Goal: Find specific page/section: Find specific page/section

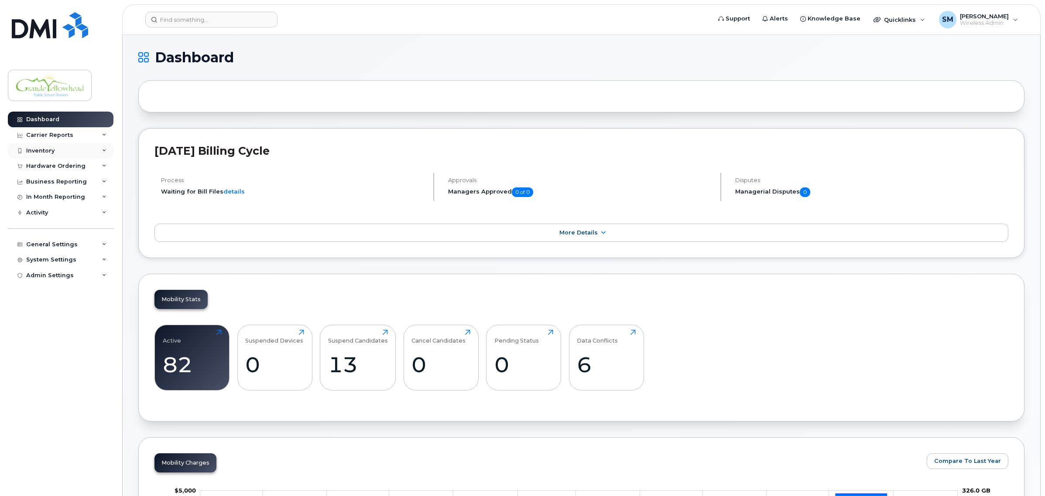
click at [79, 149] on div "Inventory" at bounding box center [61, 151] width 106 height 16
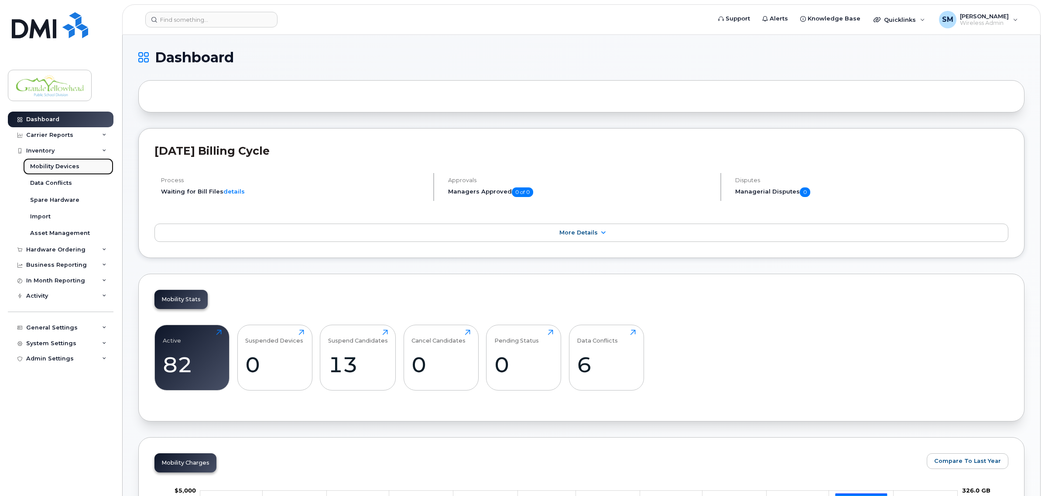
click at [62, 167] on div "Mobility Devices" at bounding box center [54, 167] width 49 height 8
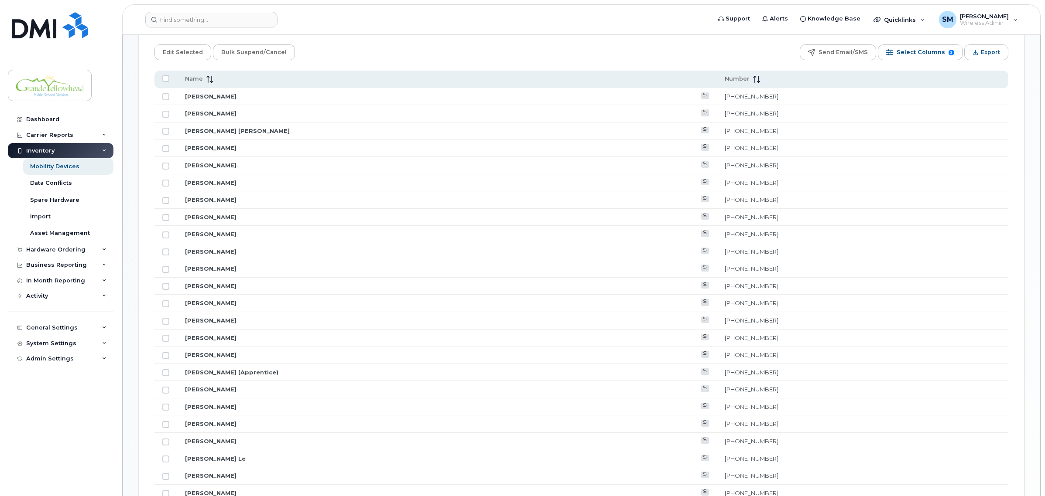
scroll to position [382, 0]
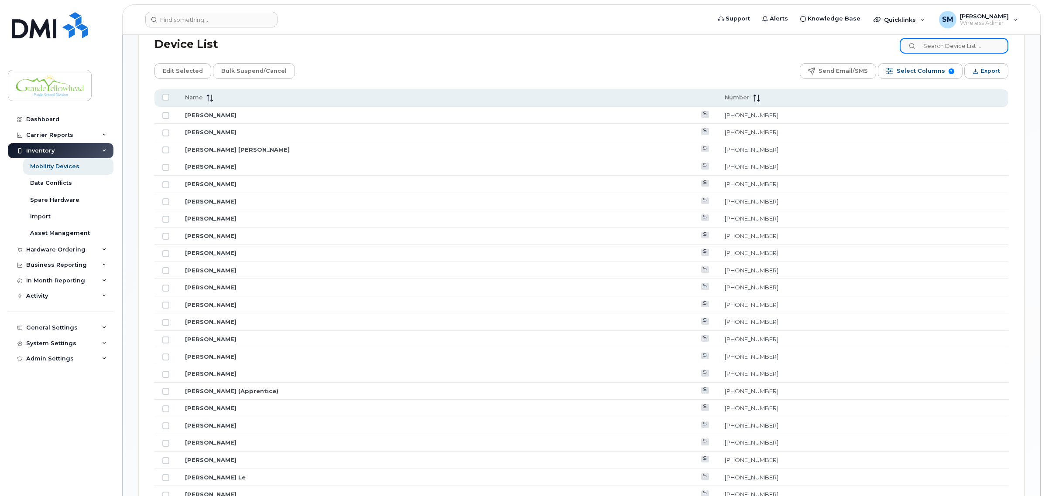
click at [954, 43] on input at bounding box center [953, 46] width 109 height 16
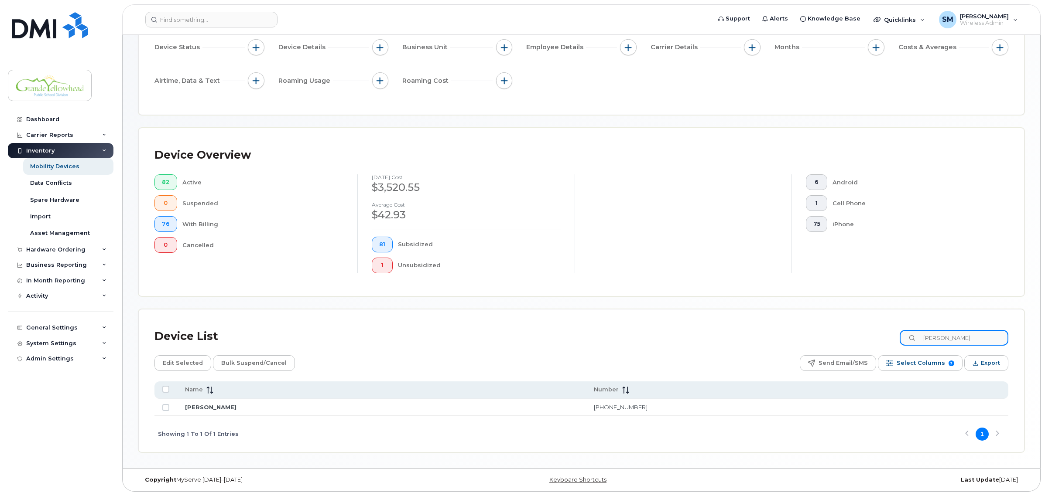
click at [976, 335] on input "[PERSON_NAME]" at bounding box center [953, 338] width 109 height 16
type input "M"
type input "[PERSON_NAME]"
click at [198, 406] on link "[PERSON_NAME]" at bounding box center [210, 407] width 51 height 7
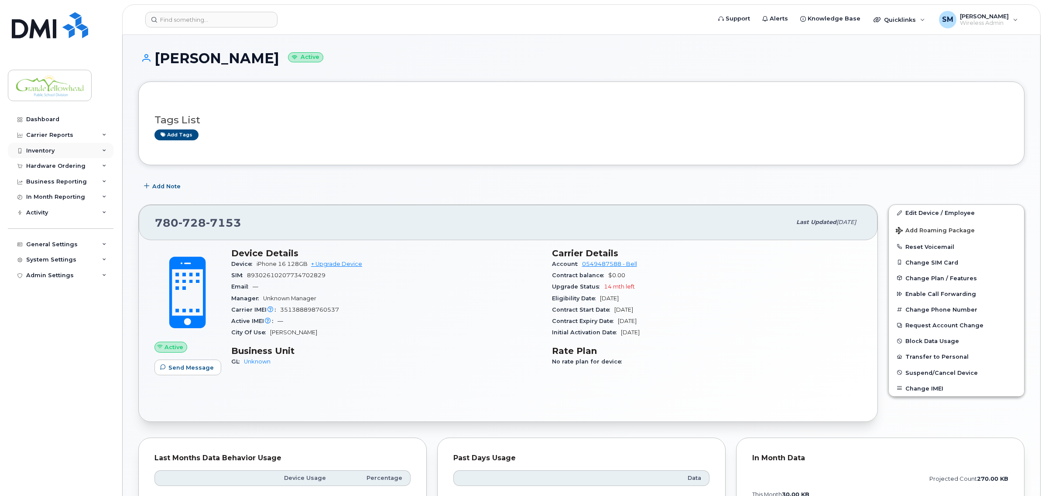
click at [60, 147] on div "Inventory" at bounding box center [61, 151] width 106 height 16
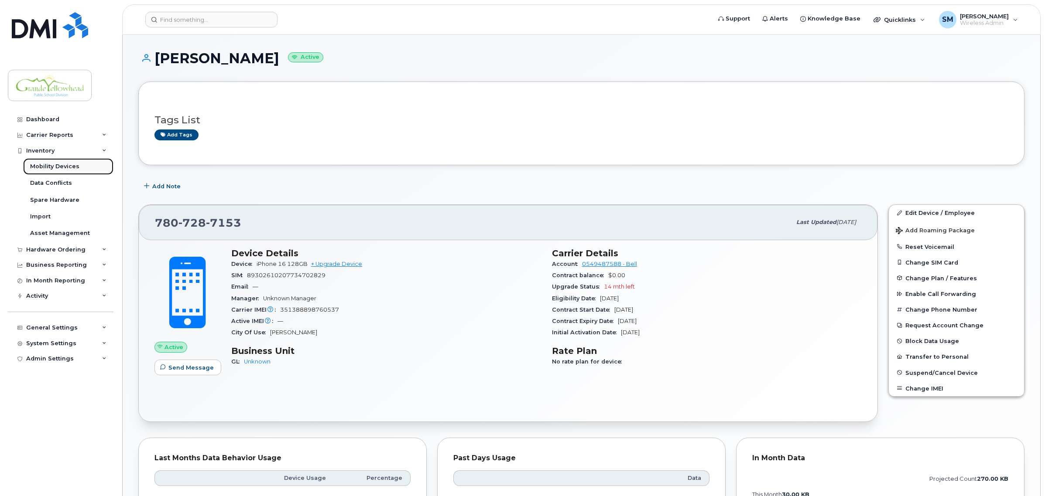
click at [55, 169] on div "Mobility Devices" at bounding box center [54, 167] width 49 height 8
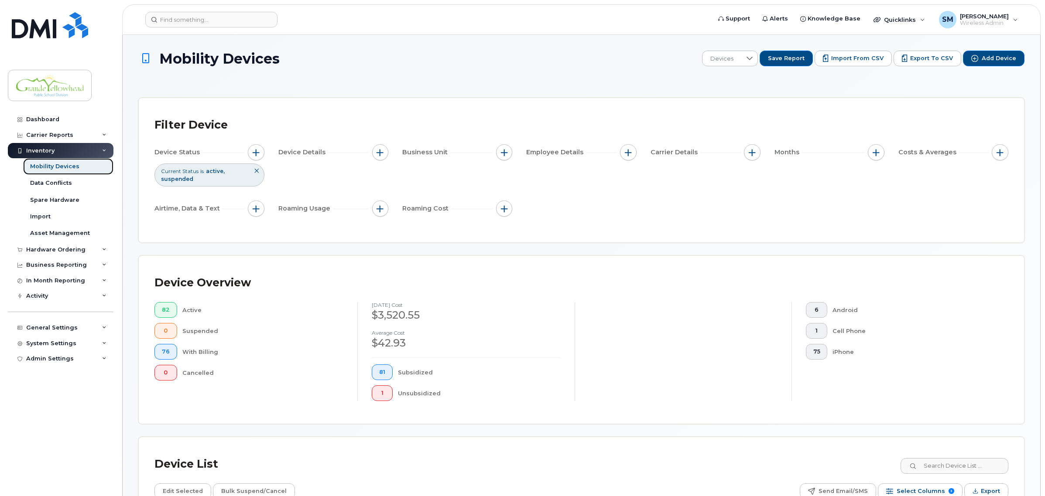
scroll to position [109, 0]
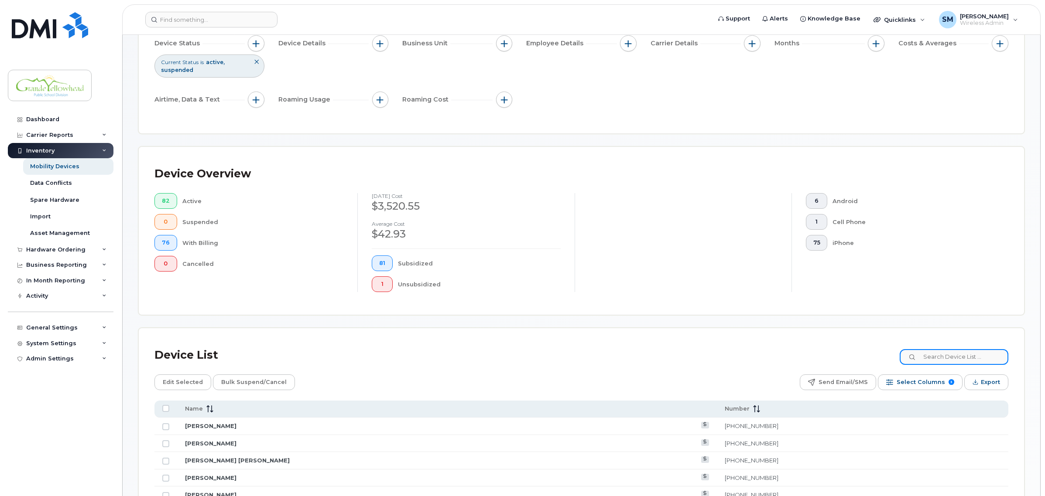
click at [953, 353] on input at bounding box center [953, 357] width 109 height 16
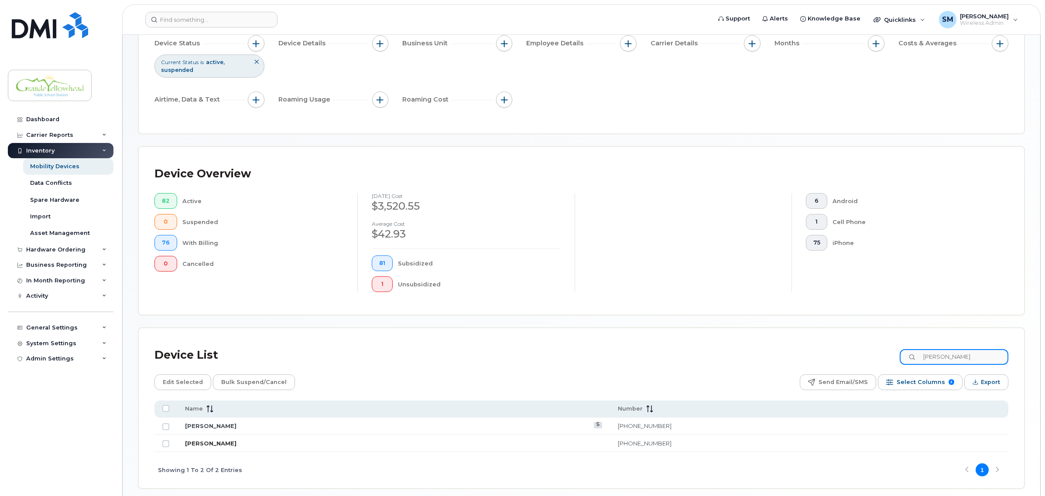
type input "Steven"
click at [221, 443] on link "Steven Ripkens" at bounding box center [210, 443] width 51 height 7
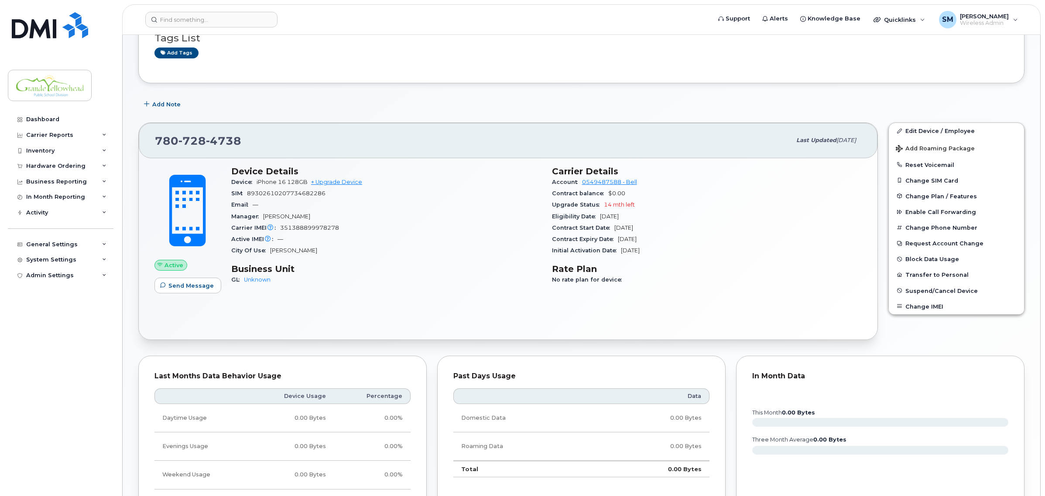
scroll to position [109, 0]
